Goal: Information Seeking & Learning: Stay updated

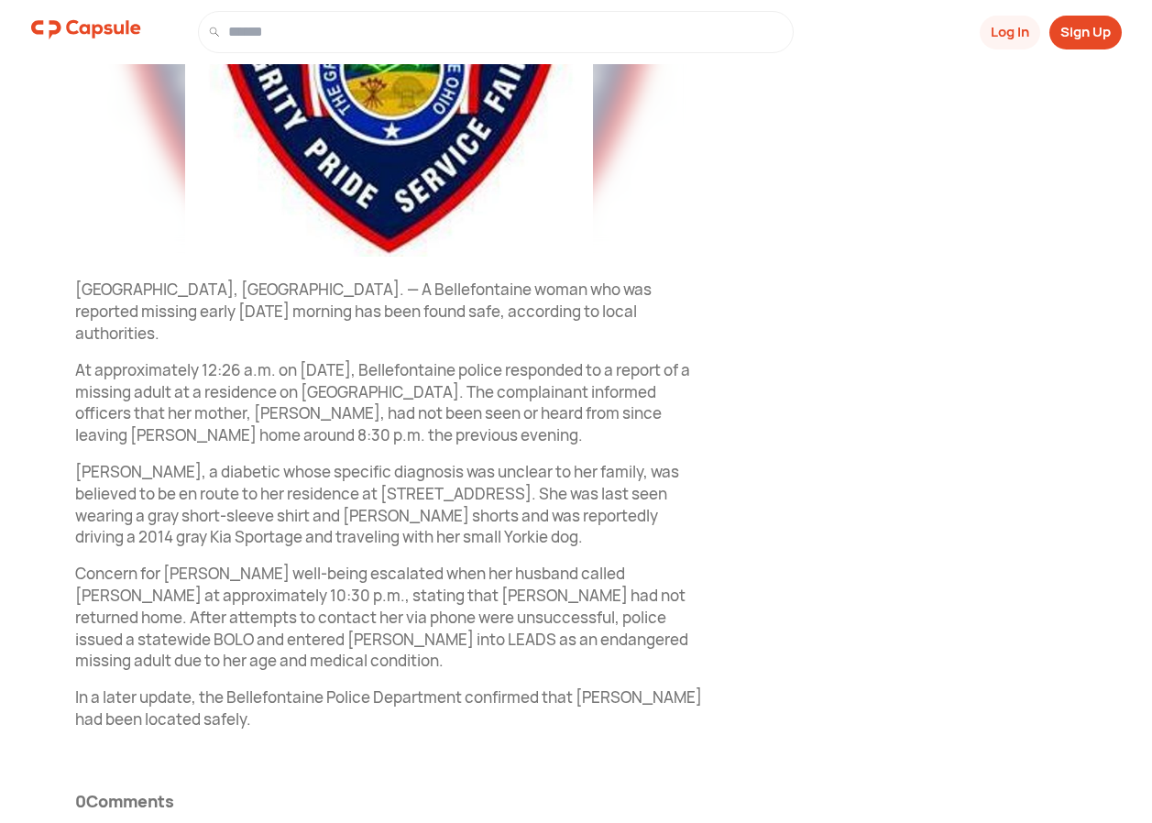
scroll to position [497, 0]
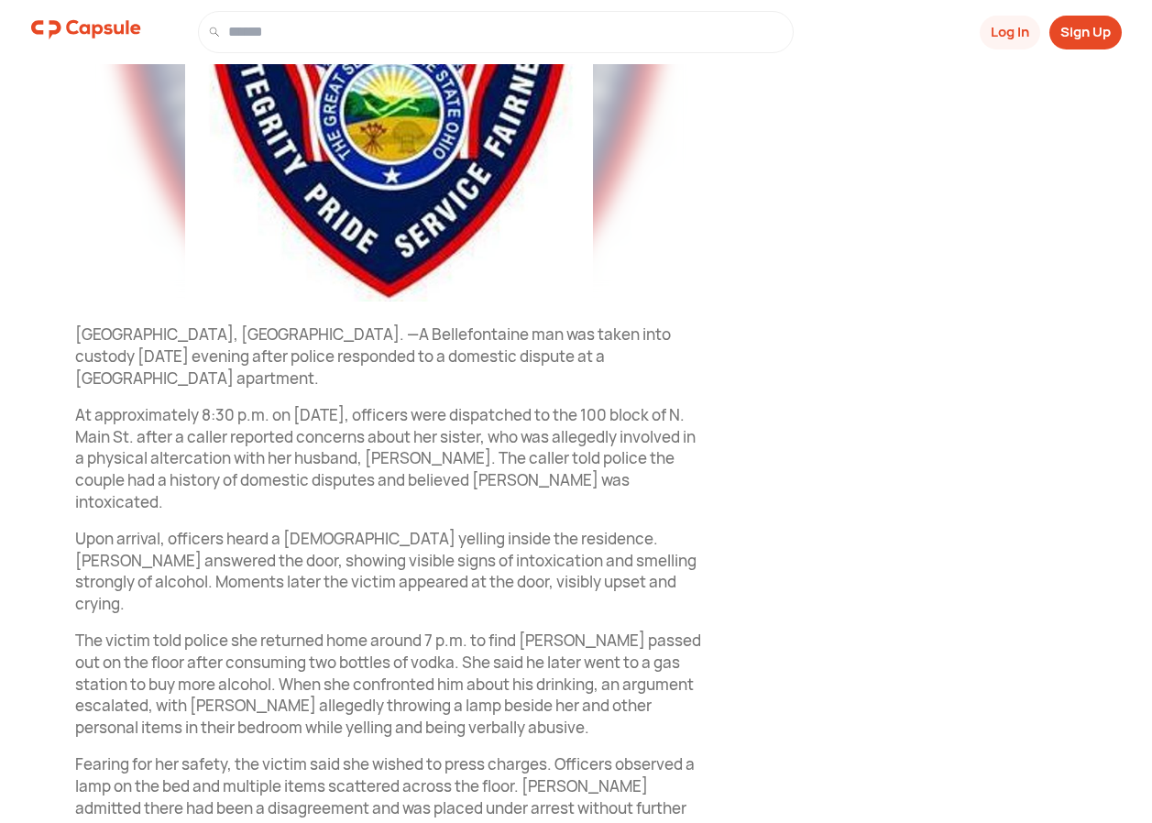
scroll to position [453, 0]
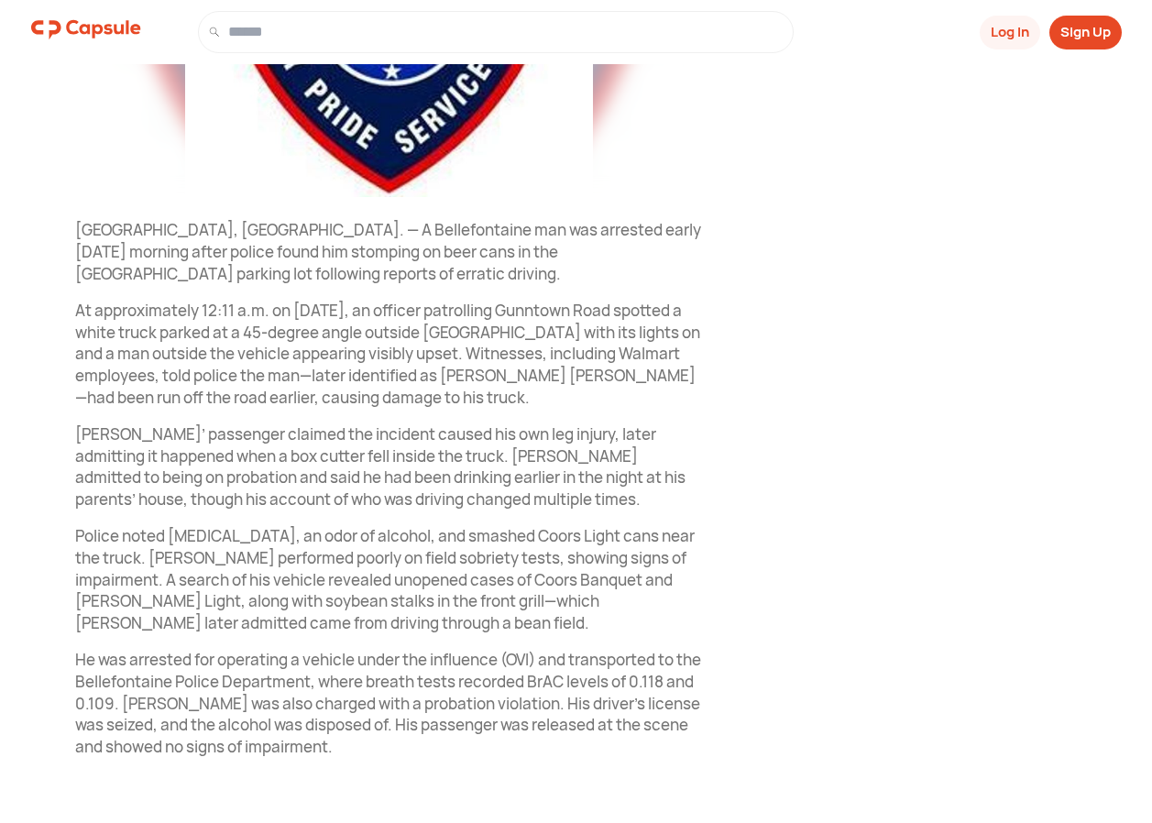
scroll to position [606, 0]
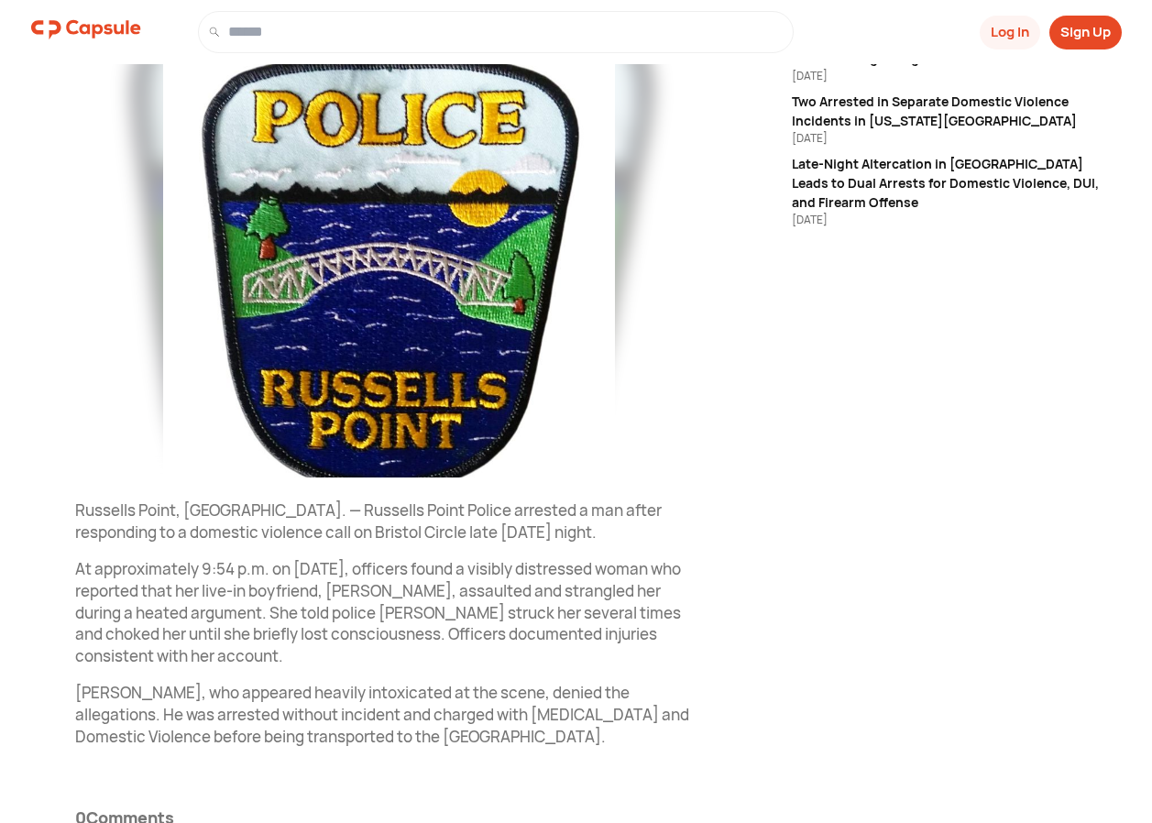
scroll to position [314, 0]
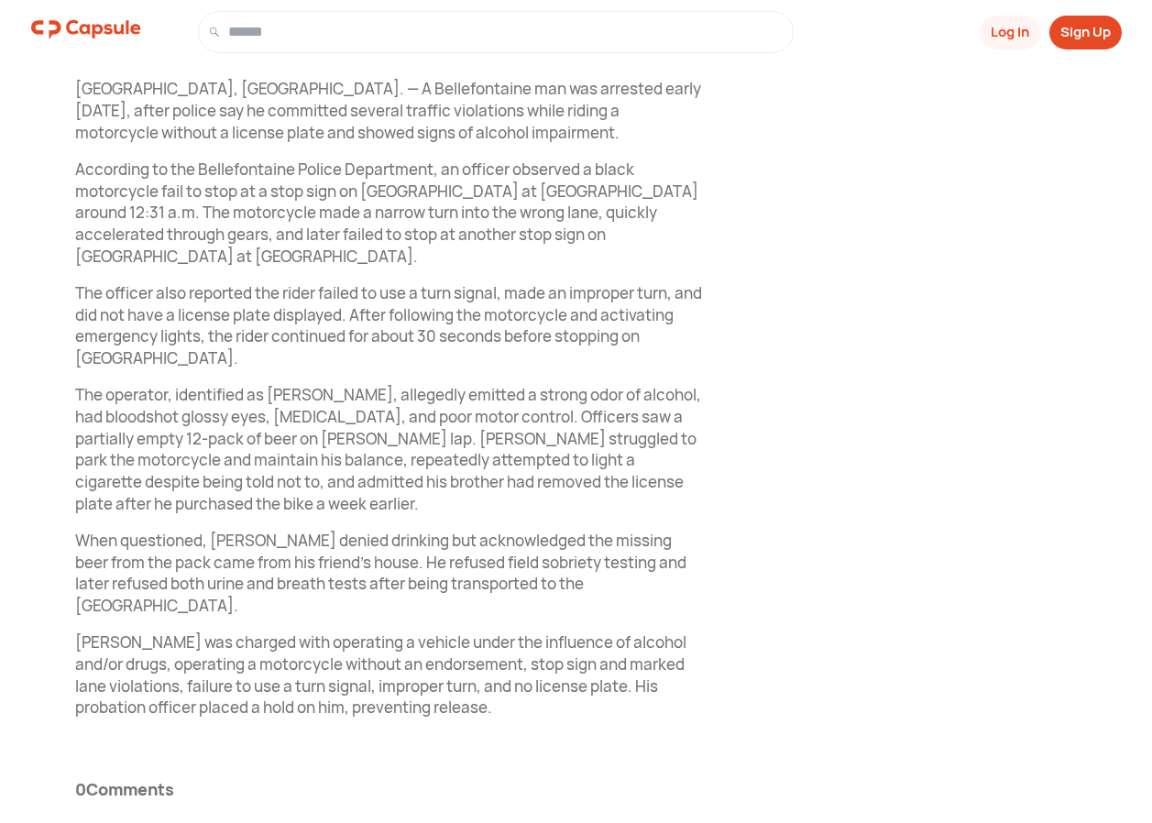
scroll to position [685, 0]
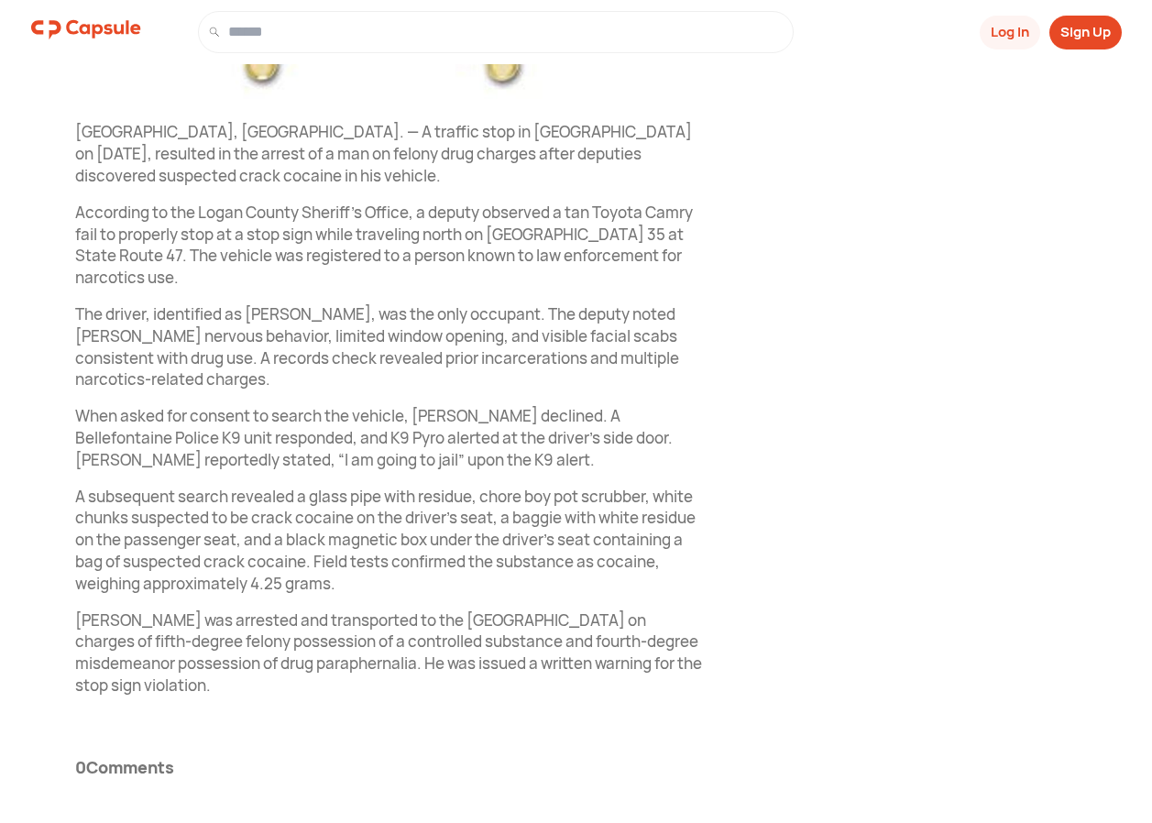
scroll to position [642, 0]
